Goal: Information Seeking & Learning: Learn about a topic

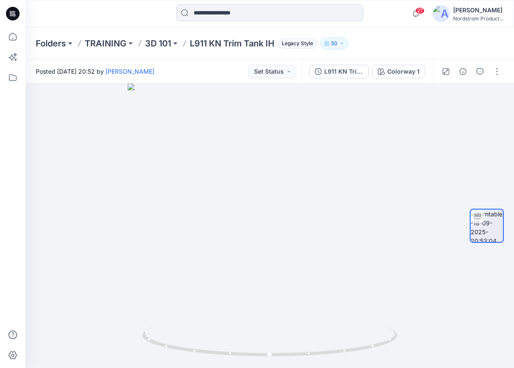
click at [249, 42] on p "L911 KN Trim Tank IH" at bounding box center [232, 43] width 85 height 12
click at [148, 42] on p "3D 101" at bounding box center [158, 43] width 26 height 12
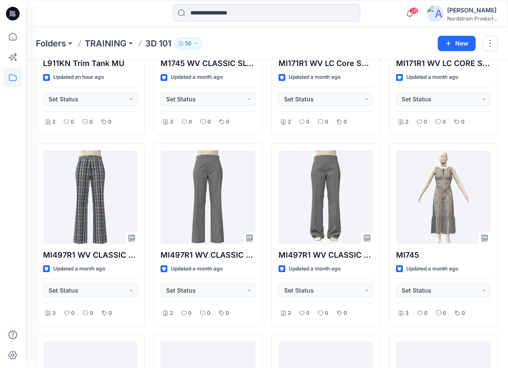
scroll to position [834, 0]
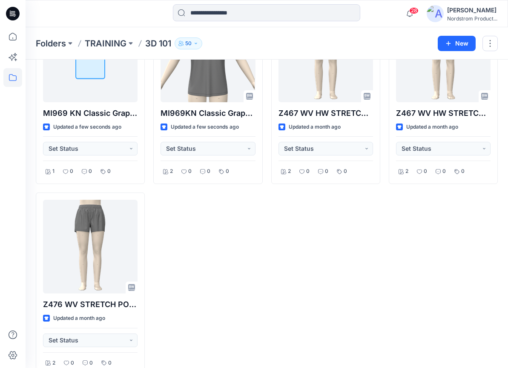
scroll to position [1463, 0]
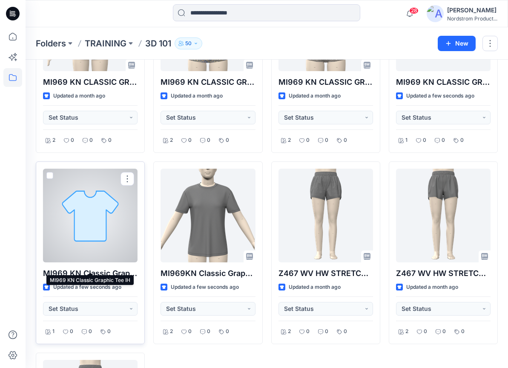
click at [106, 267] on p "MI969 KN Classic Graphic Tee IH" at bounding box center [90, 273] width 94 height 12
click at [120, 267] on p "MI969 KN Classic Graphic Tee IH" at bounding box center [90, 273] width 94 height 12
click at [106, 217] on div at bounding box center [90, 216] width 94 height 94
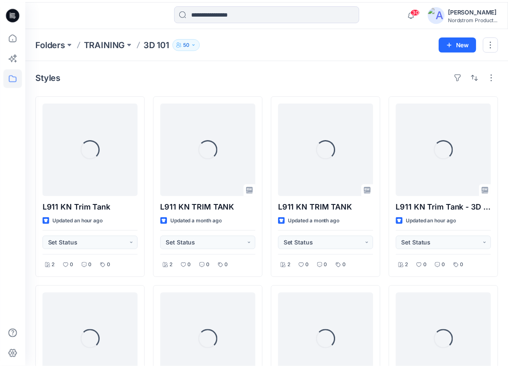
scroll to position [1463, 0]
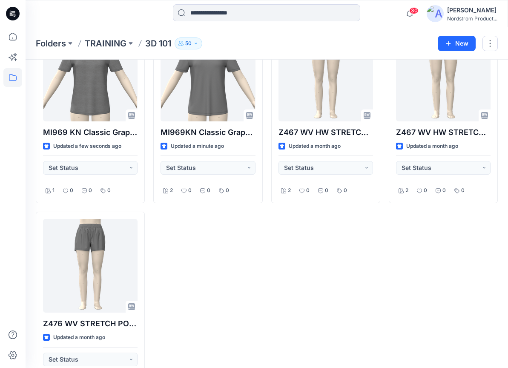
scroll to position [1532, 0]
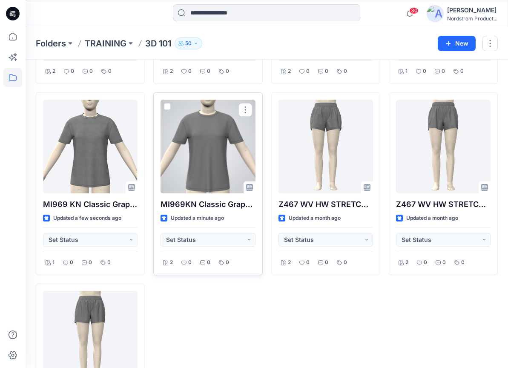
click at [219, 135] on div at bounding box center [207, 147] width 94 height 94
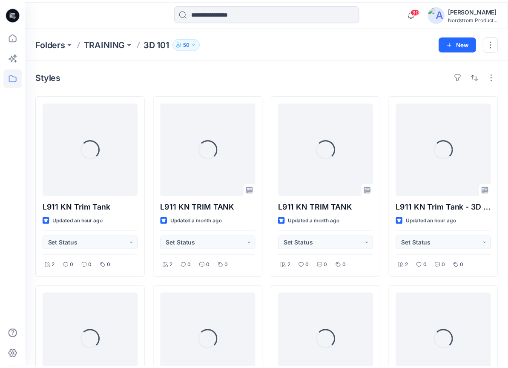
scroll to position [1532, 0]
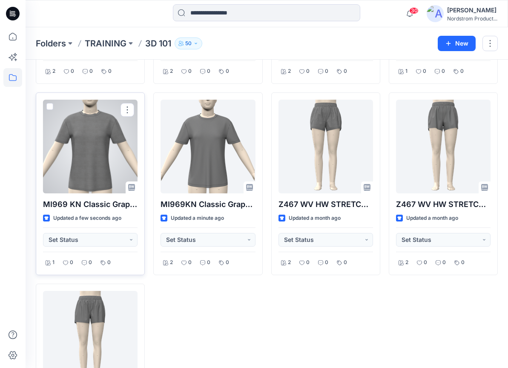
click at [94, 117] on div at bounding box center [90, 147] width 94 height 94
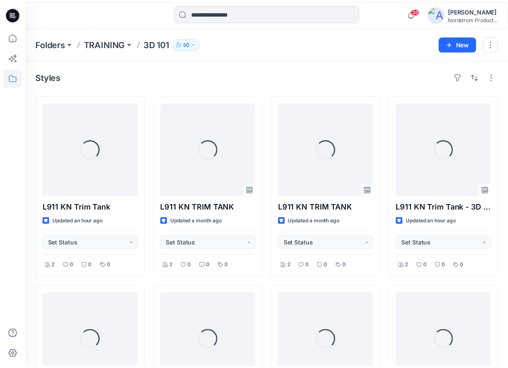
scroll to position [1532, 0]
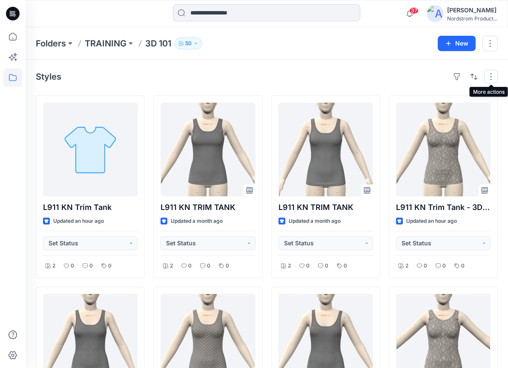
click at [491, 74] on button "button" at bounding box center [491, 77] width 14 height 14
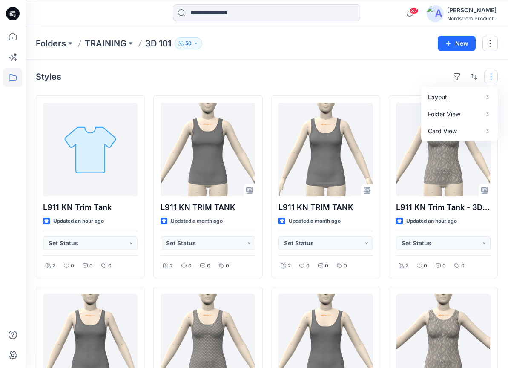
click at [491, 74] on button "button" at bounding box center [491, 77] width 14 height 14
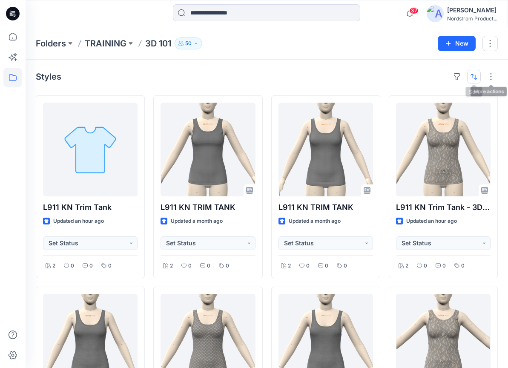
click at [475, 74] on button "button" at bounding box center [474, 77] width 14 height 14
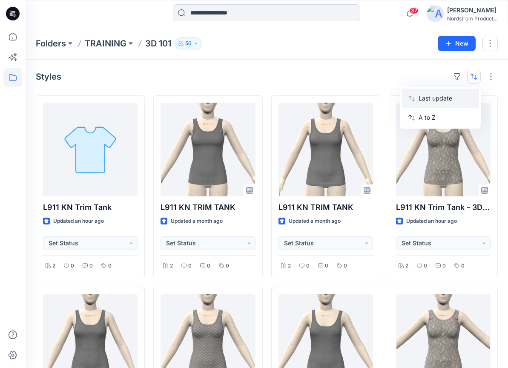
click at [445, 98] on p "Last update" at bounding box center [445, 98] width 54 height 9
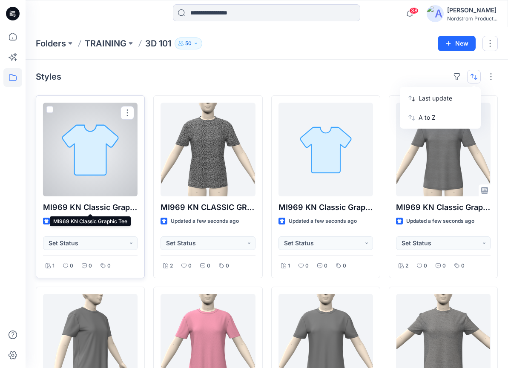
click at [120, 205] on p "MI969 KN Classic Graphic Tee" at bounding box center [90, 207] width 94 height 12
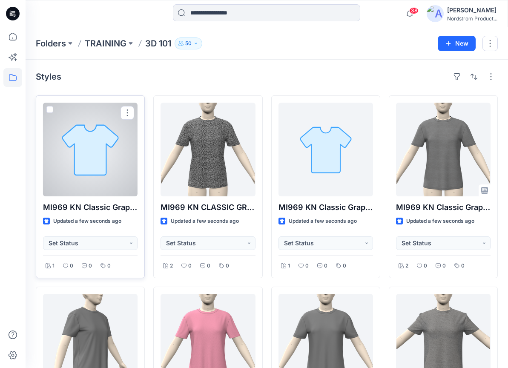
click at [101, 162] on div at bounding box center [90, 150] width 94 height 94
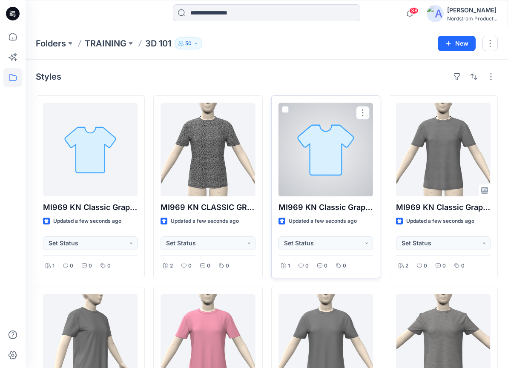
click at [347, 169] on div at bounding box center [325, 150] width 94 height 94
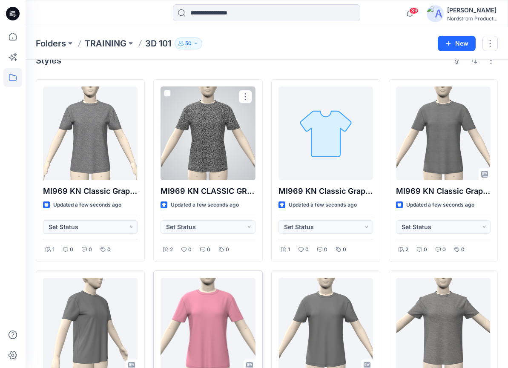
scroll to position [66, 0]
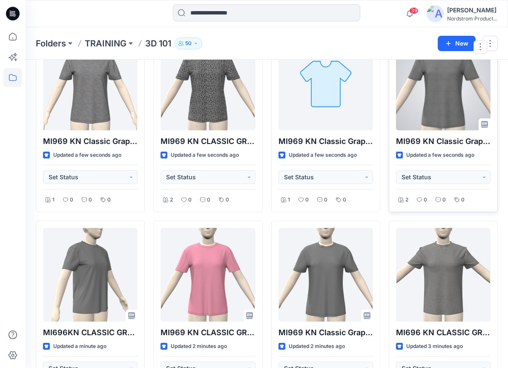
click at [446, 102] on div at bounding box center [443, 84] width 94 height 94
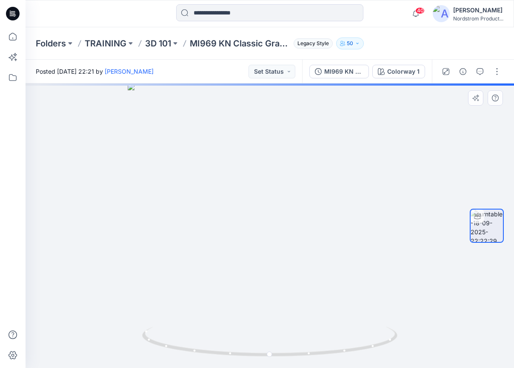
click at [489, 247] on div at bounding box center [487, 226] width 34 height 180
click at [402, 69] on div "Colorway 1" at bounding box center [403, 71] width 32 height 9
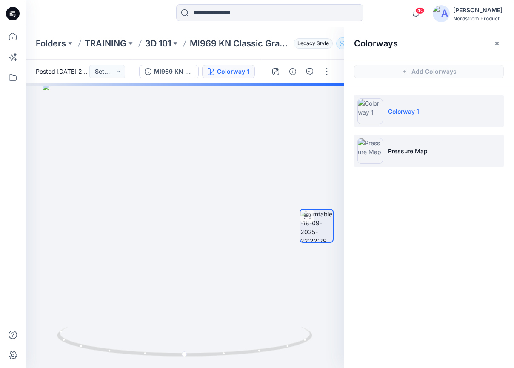
click at [409, 149] on p "Pressure Map" at bounding box center [408, 150] width 40 height 9
click at [389, 154] on p "Pressure Map" at bounding box center [408, 150] width 40 height 9
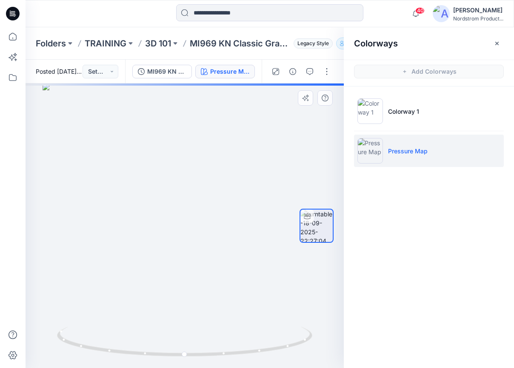
click at [326, 149] on div at bounding box center [317, 226] width 34 height 180
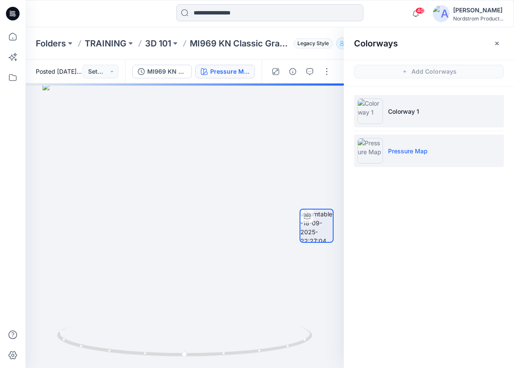
click at [406, 112] on p "Colorway 1" at bounding box center [403, 111] width 31 height 9
click at [383, 149] on img at bounding box center [371, 151] width 26 height 26
click at [369, 116] on img at bounding box center [371, 111] width 26 height 26
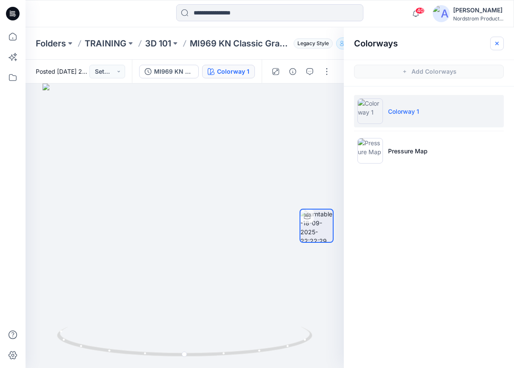
click at [492, 45] on button "button" at bounding box center [497, 44] width 14 height 14
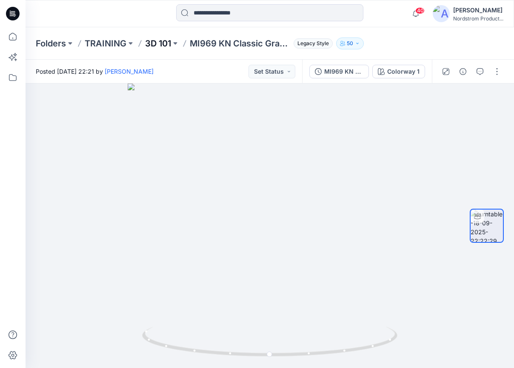
click at [154, 43] on p "3D 101" at bounding box center [158, 43] width 26 height 12
